Goal: Navigation & Orientation: Find specific page/section

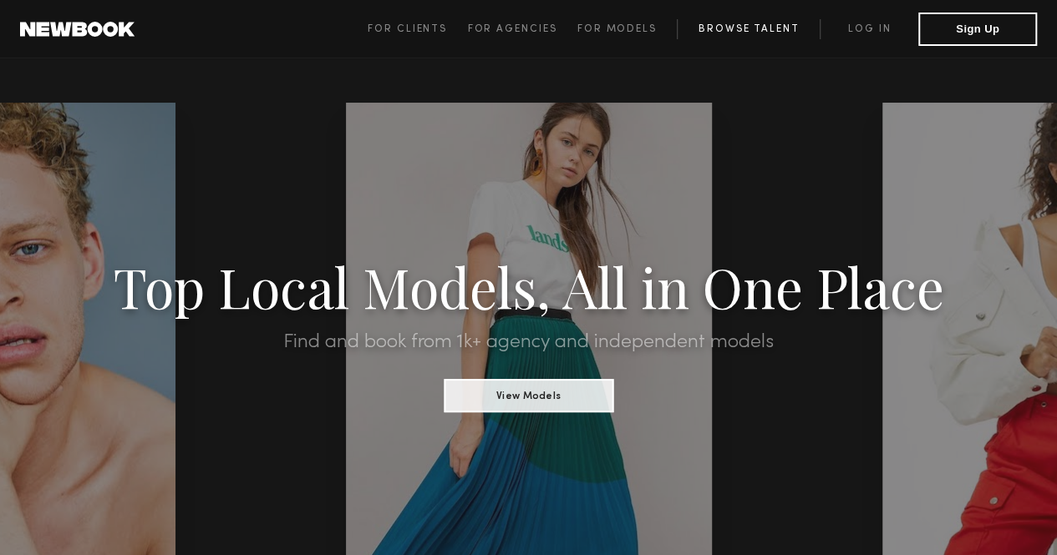
click at [702, 20] on link "Browse Talent" at bounding box center [748, 29] width 143 height 20
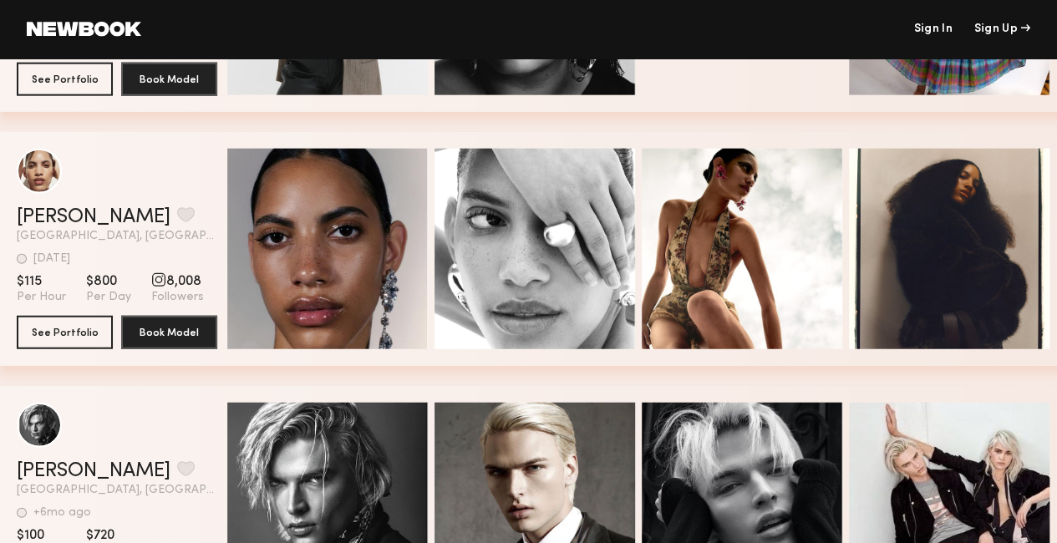
scroll to position [1587, 0]
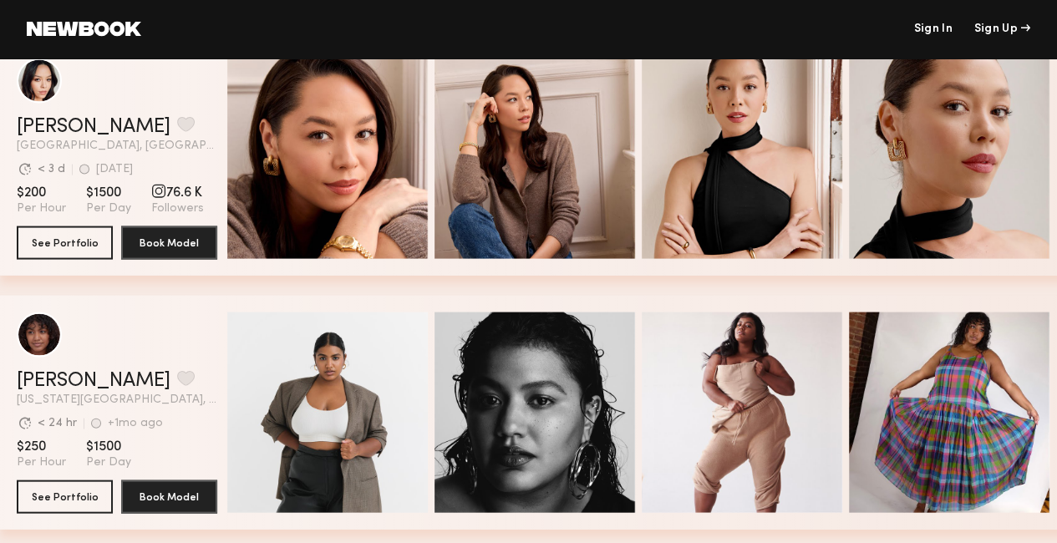
click at [96, 28] on link at bounding box center [84, 29] width 114 height 15
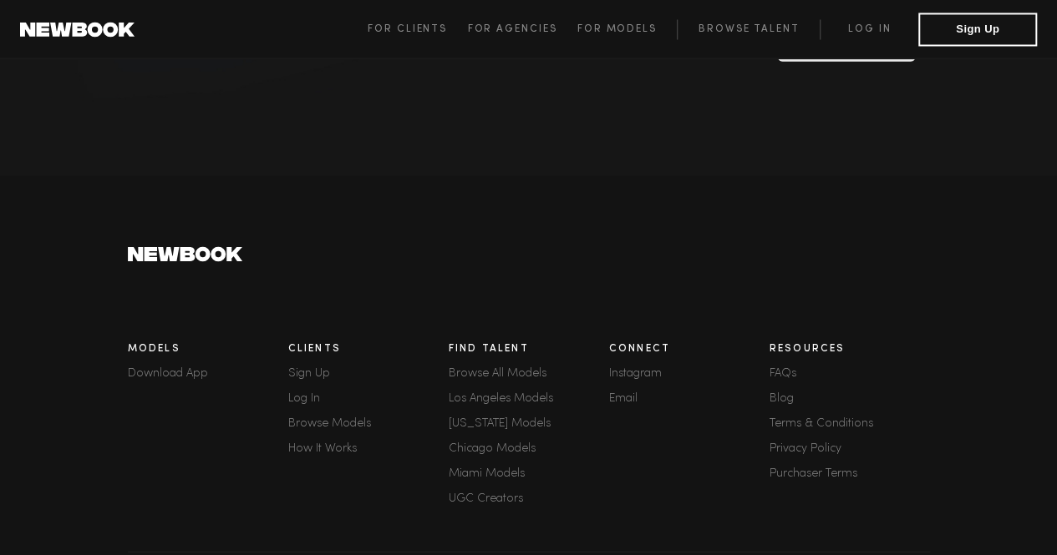
scroll to position [4705, 0]
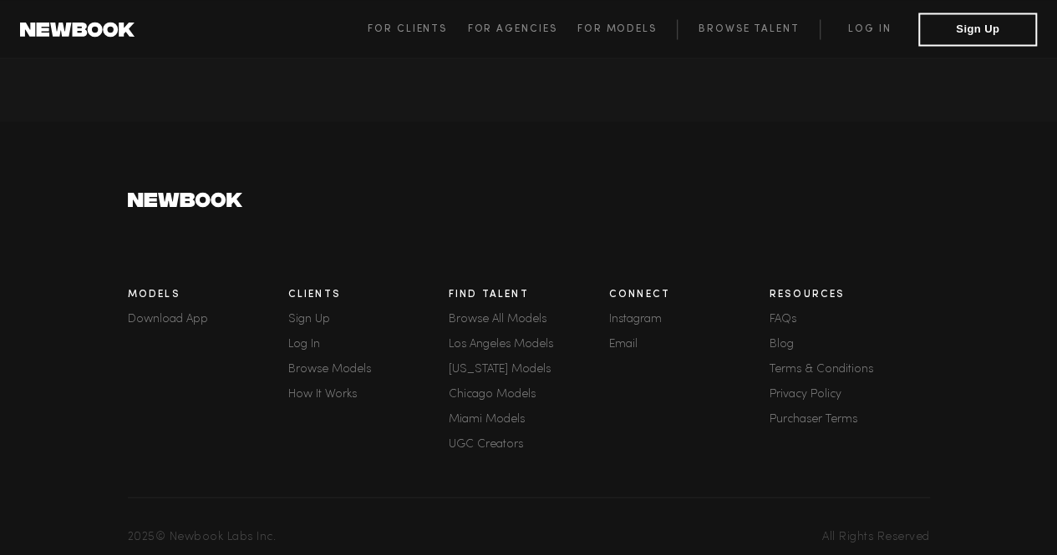
click at [489, 313] on link "Browse All Models" at bounding box center [529, 319] width 160 height 12
